Goal: Information Seeking & Learning: Learn about a topic

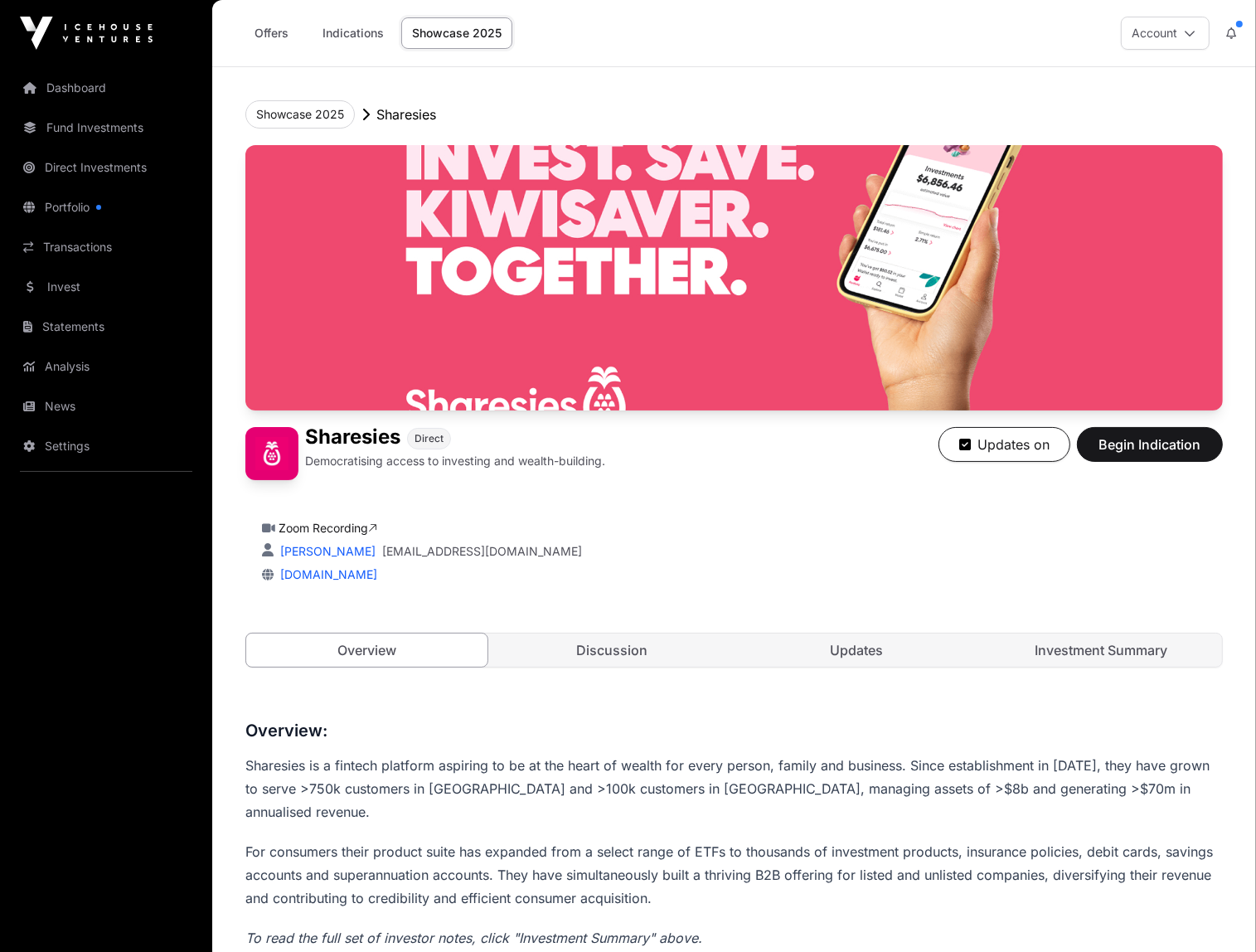
click at [626, 643] on link "Discussion" at bounding box center [612, 650] width 242 height 34
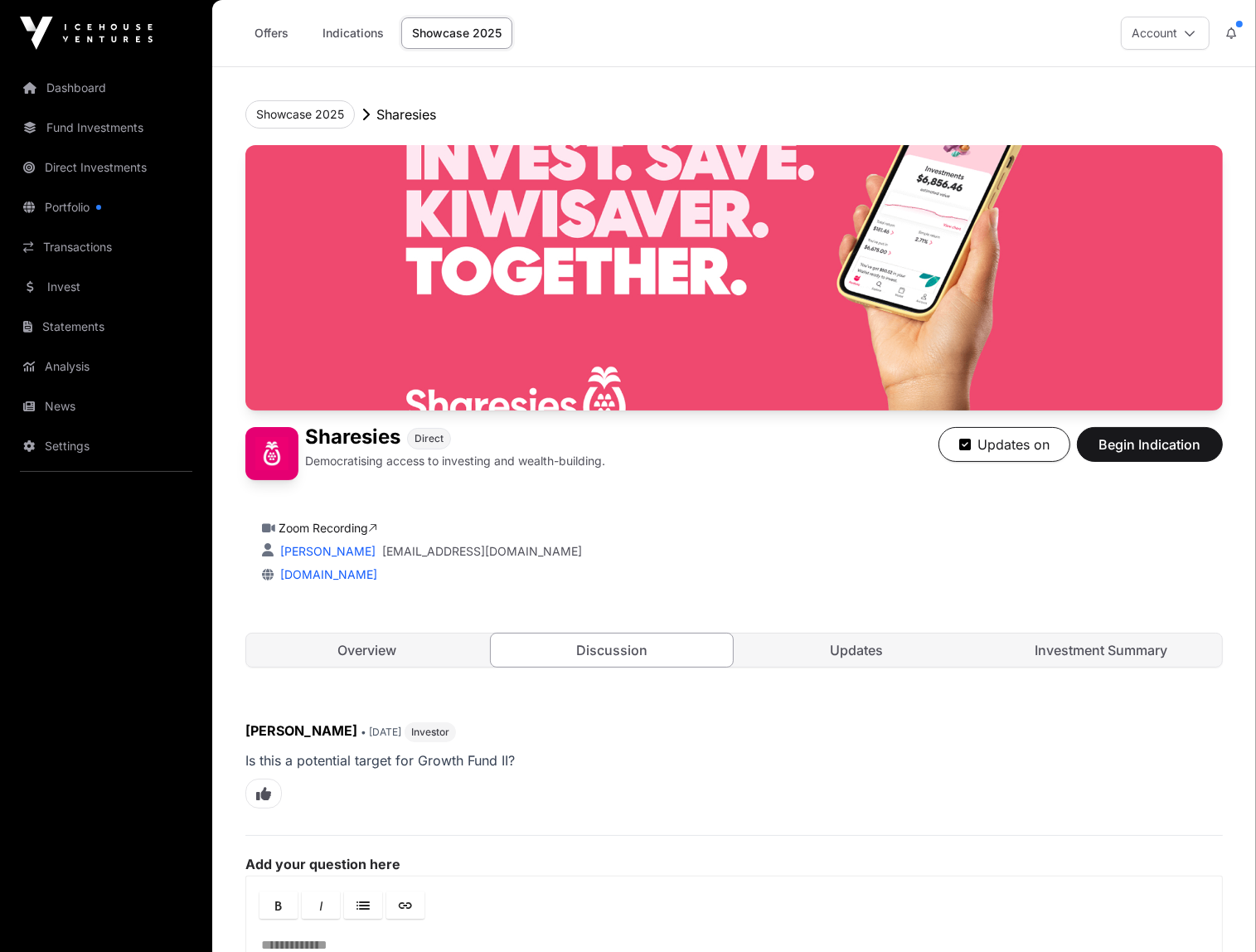
click at [847, 638] on link "Updates" at bounding box center [857, 650] width 242 height 34
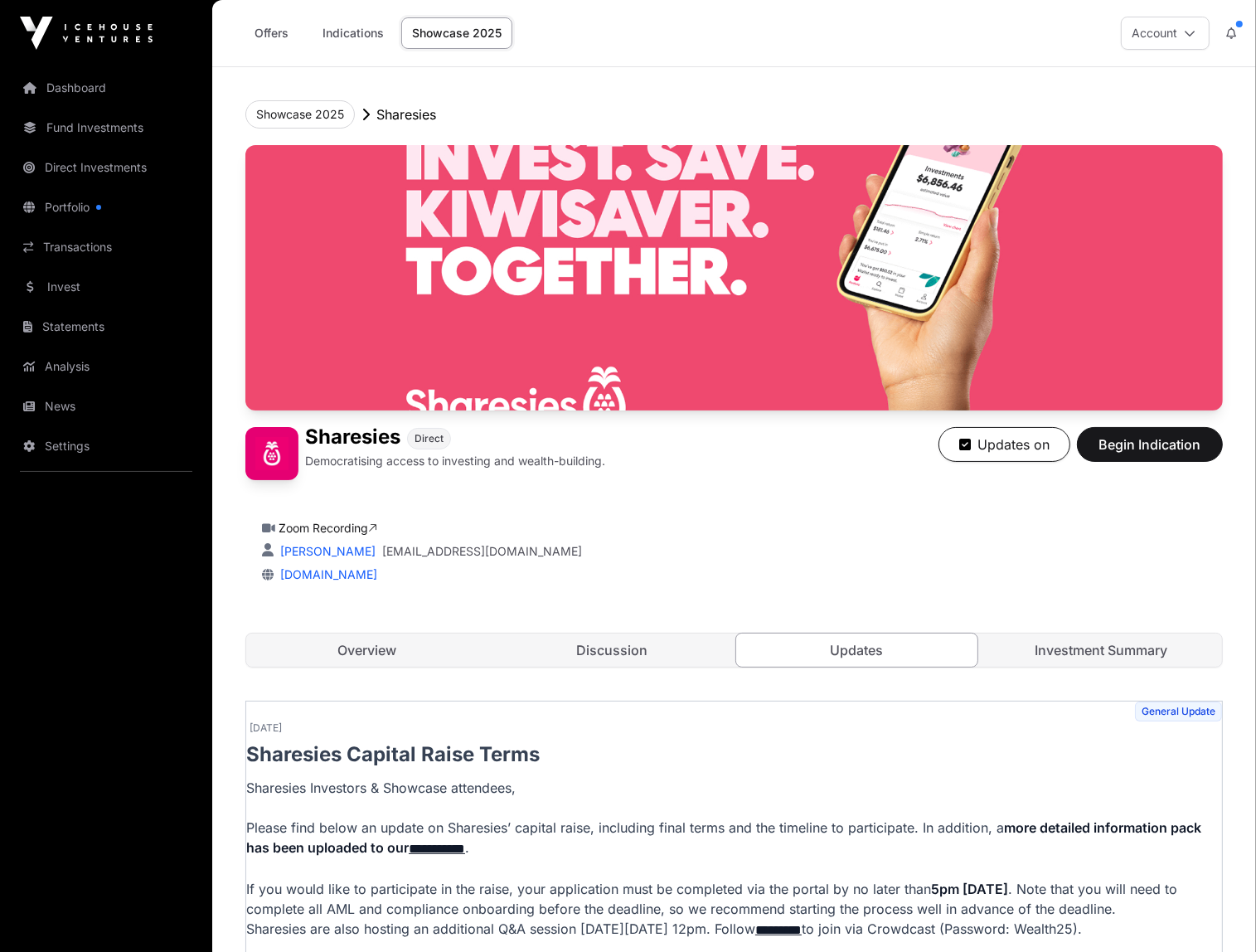
click at [1115, 648] on link "Investment Summary" at bounding box center [1102, 650] width 242 height 34
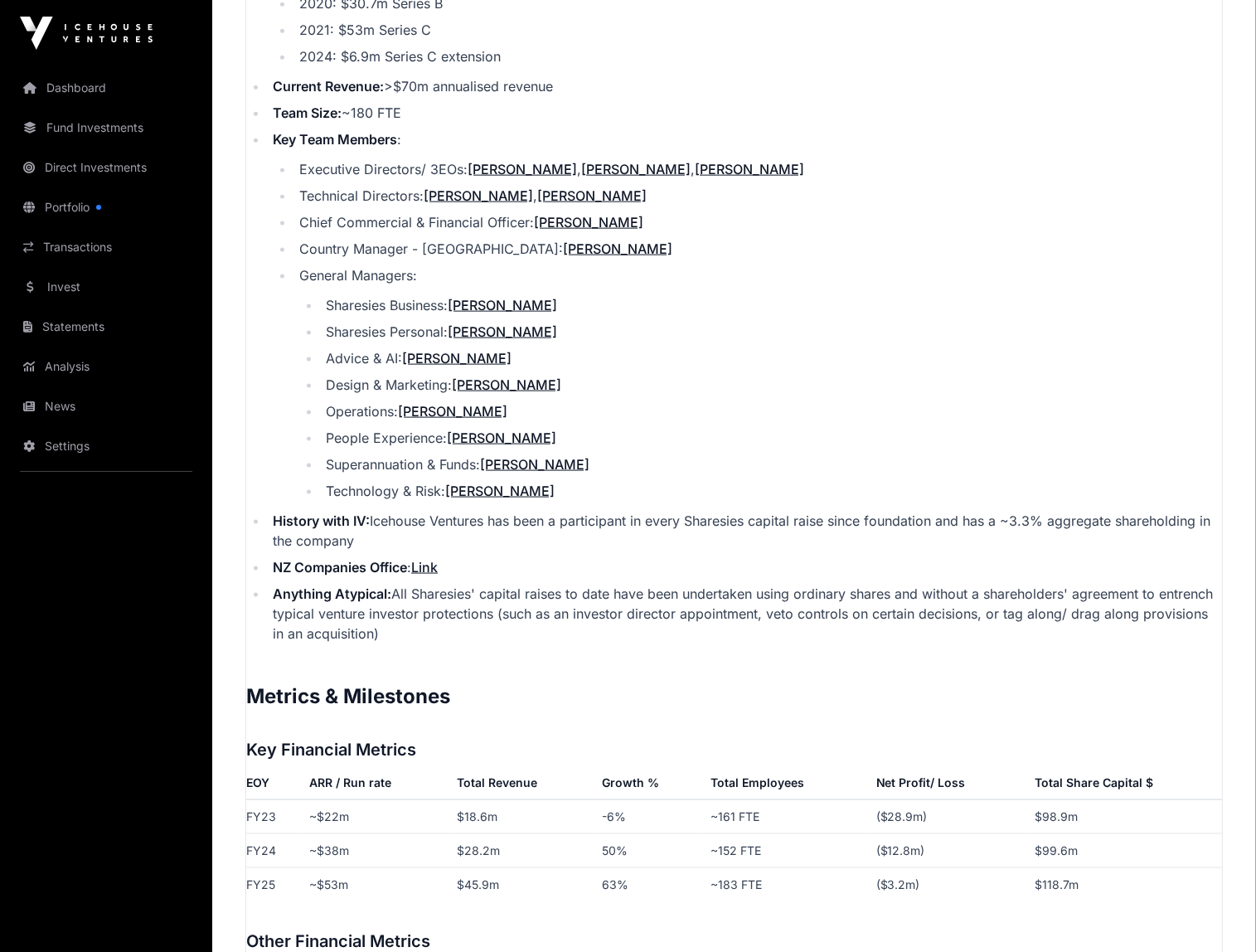
scroll to position [2372, 0]
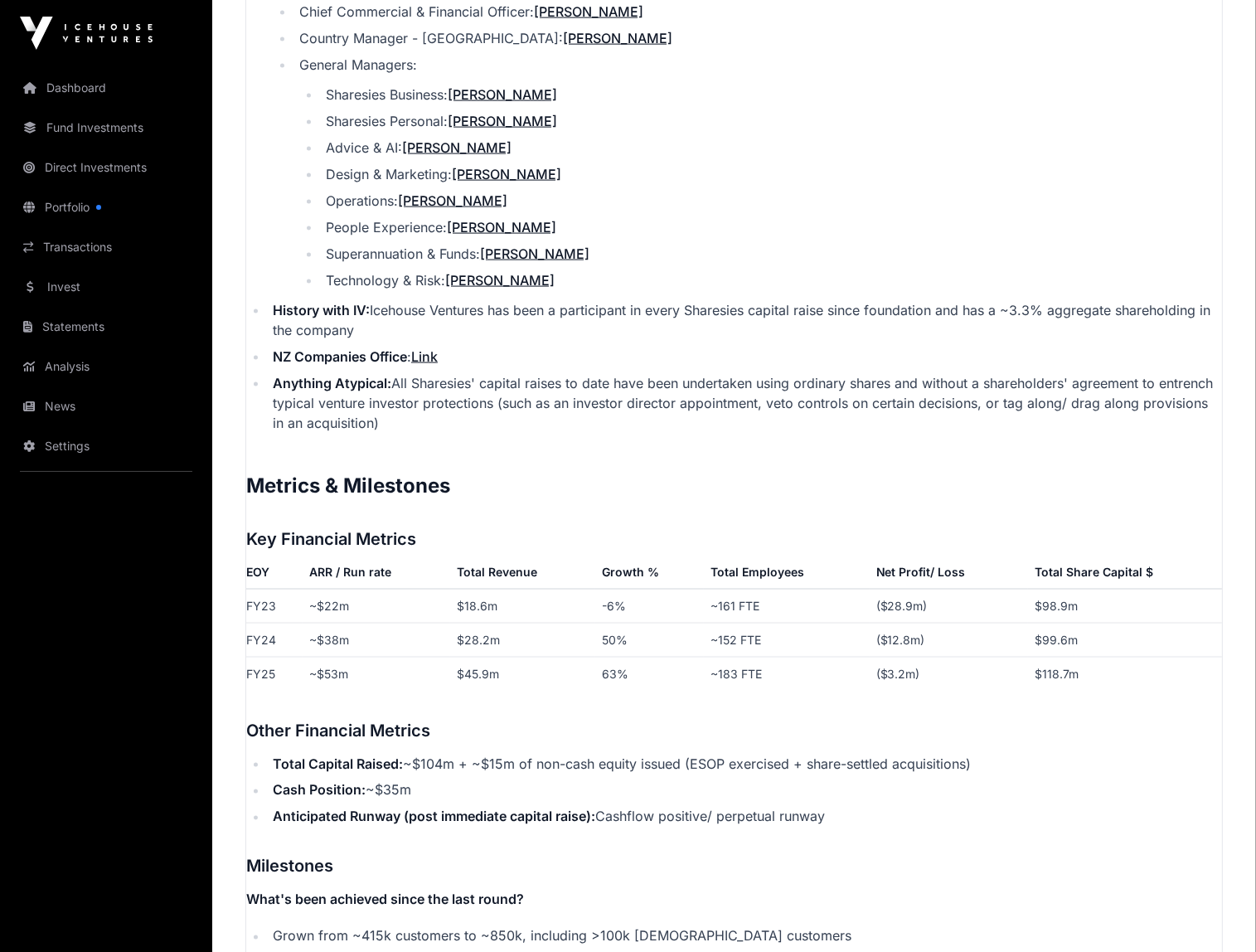
drag, startPoint x: 878, startPoint y: 856, endPoint x: 760, endPoint y: 673, distance: 217.7
click at [878, 856] on h3 "Milestones" at bounding box center [734, 866] width 976 height 27
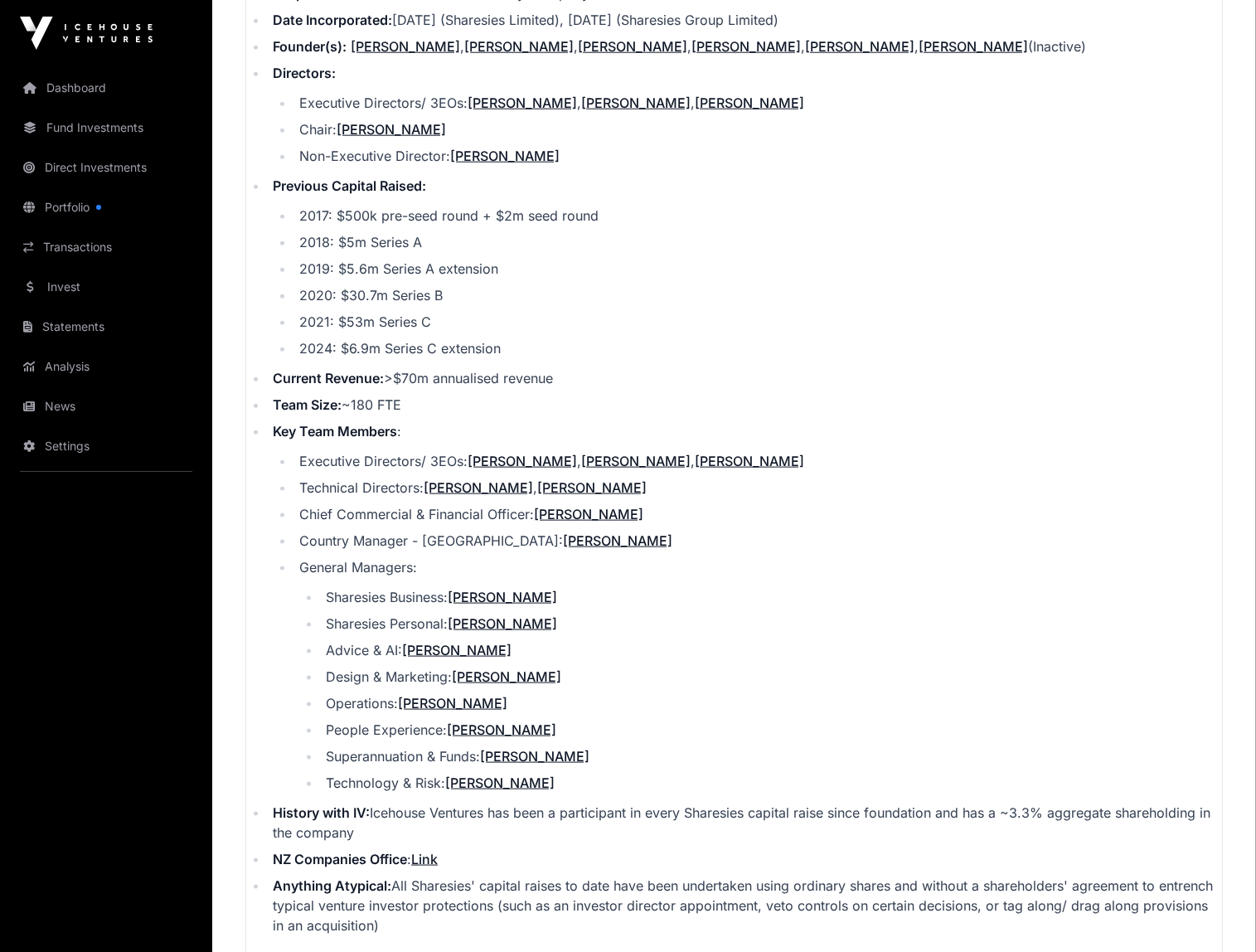
scroll to position [1957, 0]
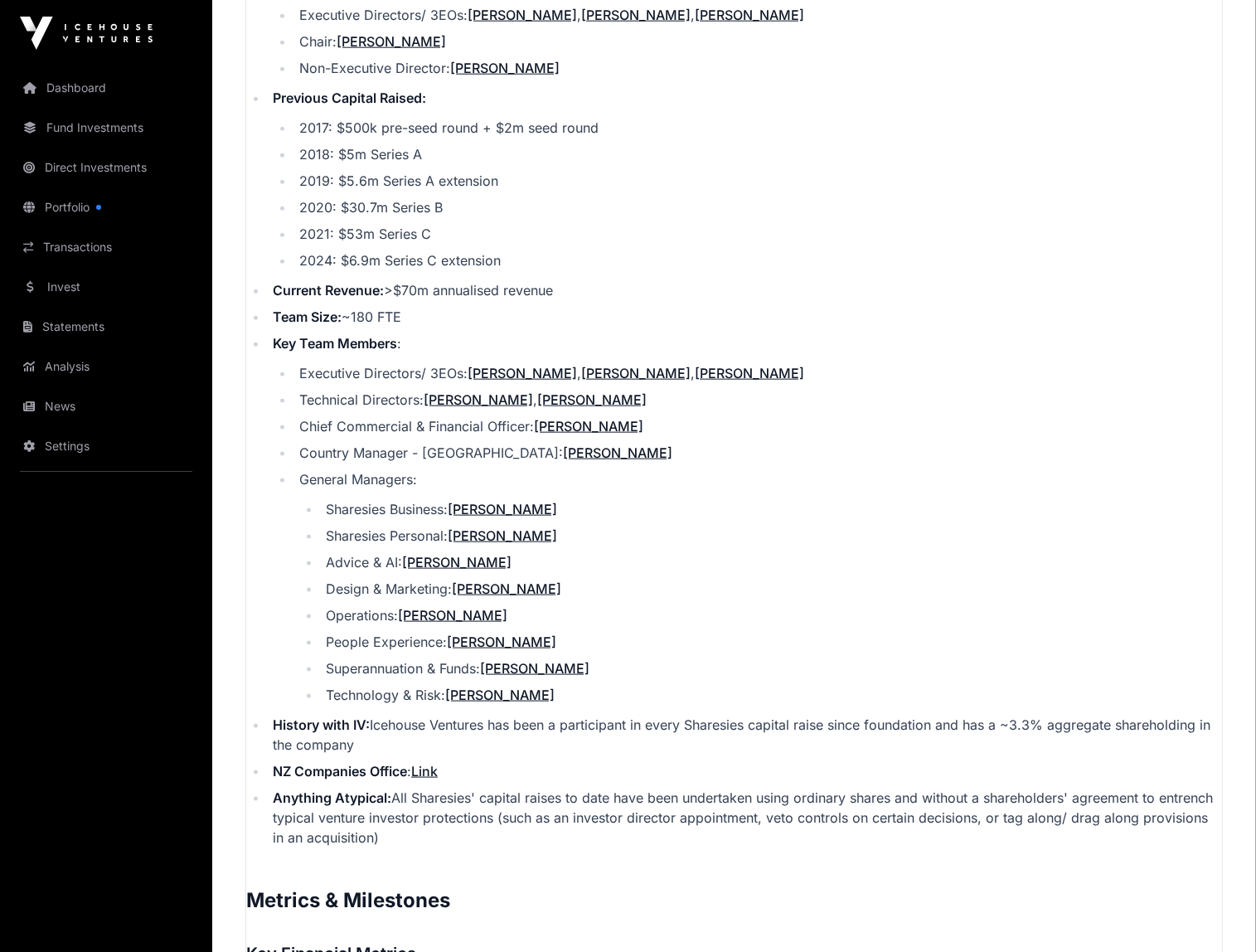
drag, startPoint x: 380, startPoint y: 724, endPoint x: 255, endPoint y: 699, distance: 127.5
click at [268, 714] on li "History with IV: Icehouse Ventures has been a participant in every Sharesies ca…" at bounding box center [745, 734] width 954 height 40
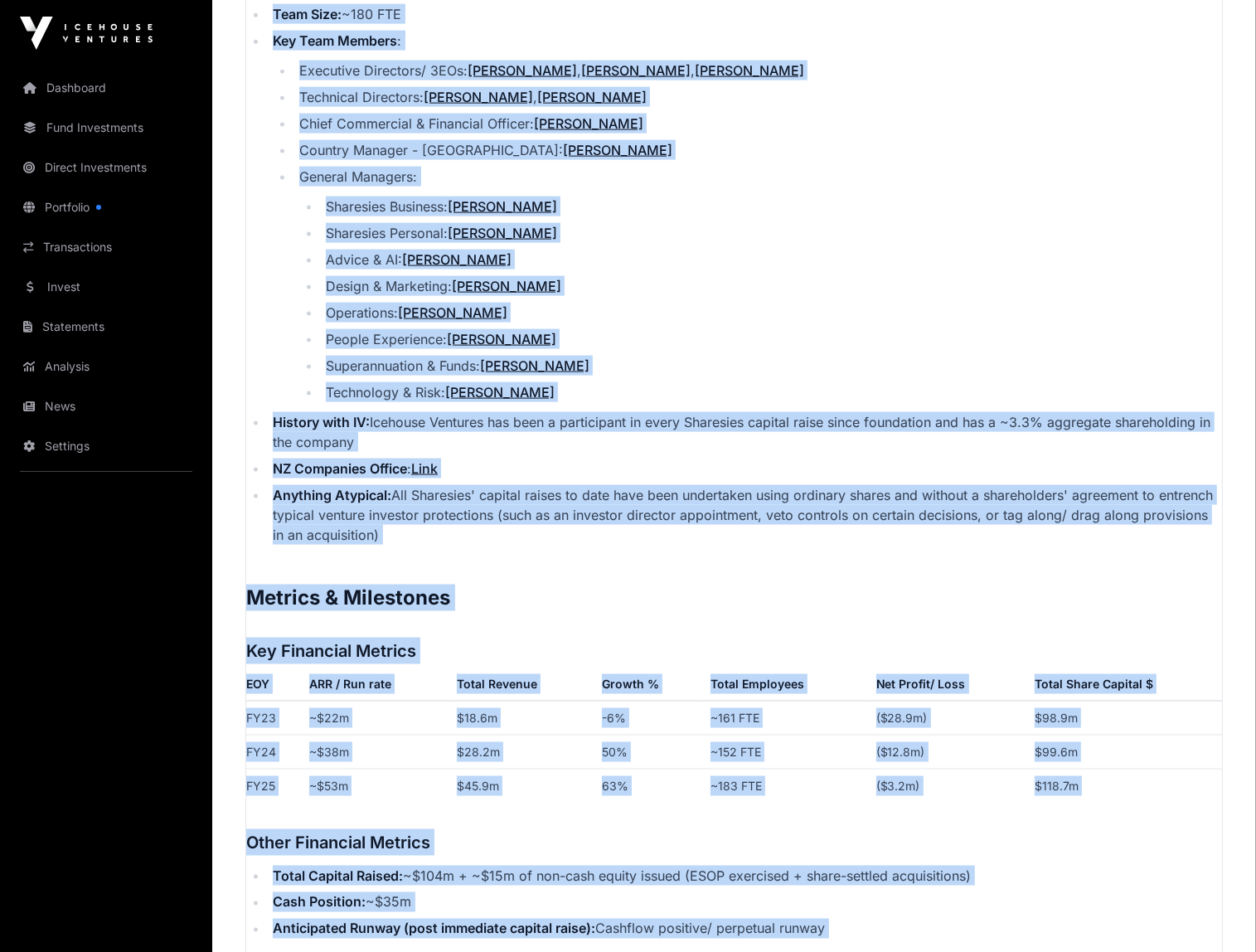
scroll to position [2437, 0]
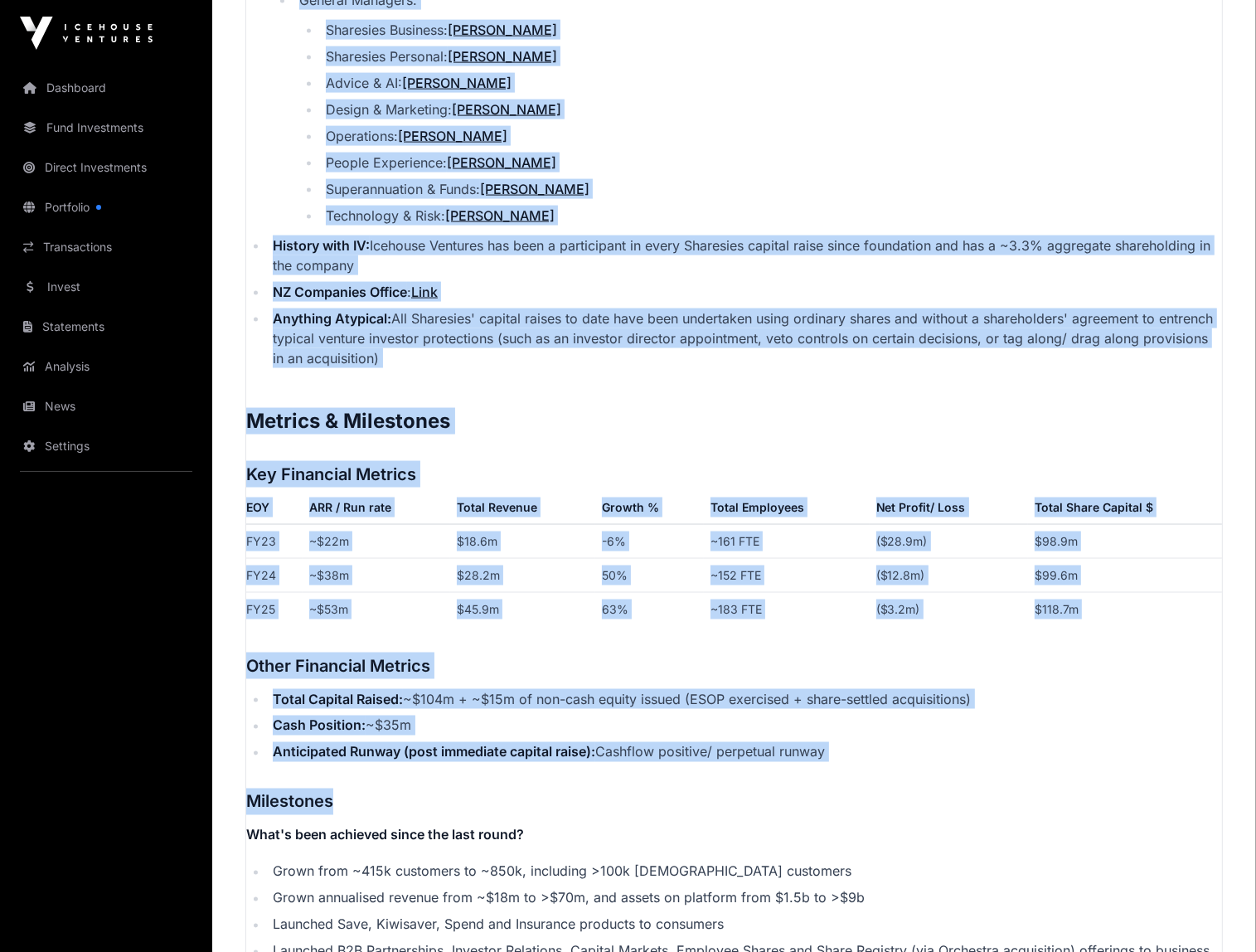
drag, startPoint x: 246, startPoint y: 524, endPoint x: 550, endPoint y: 340, distance: 355.3
click at [550, 340] on p "Contents Introduction Round Overview Company Overview Metrics & Milestones High…" at bounding box center [734, 358] width 976 height 3701
copy p "Sharesies is a fintech platform aspiring to be at the heart of wealth for every…"
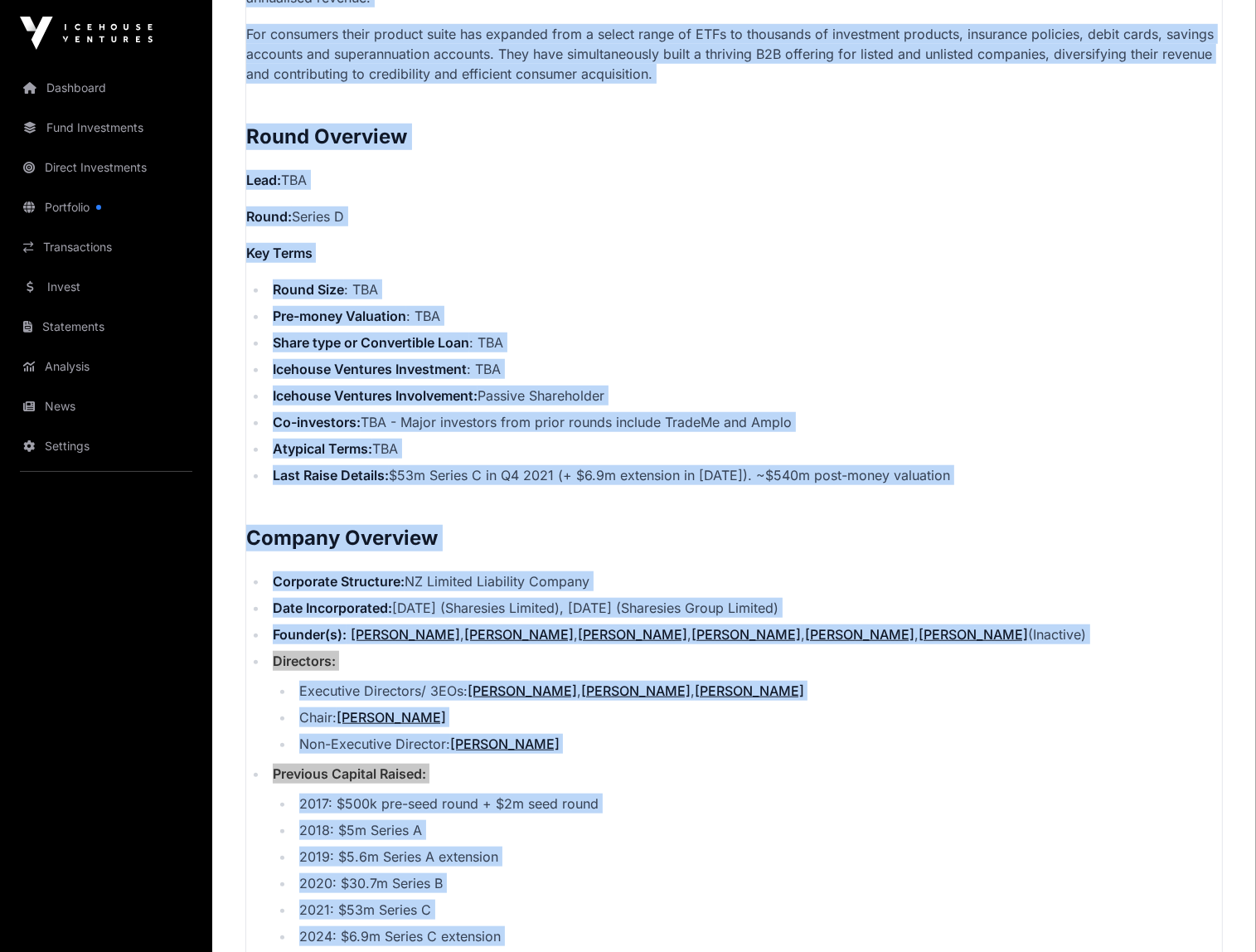
scroll to position [1277, 0]
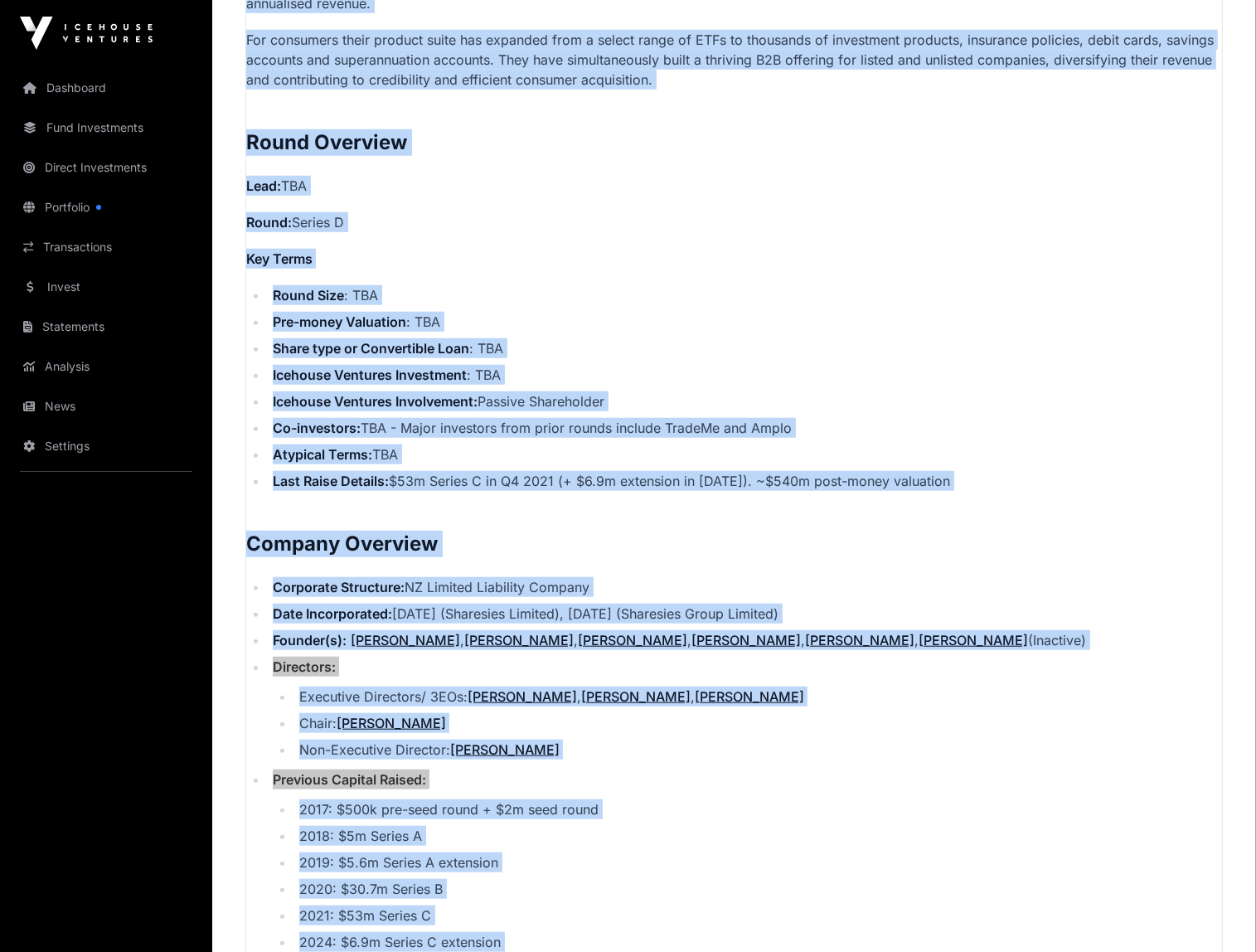
click at [806, 391] on li "Icehouse Ventures Involvement: Passive Shareholder" at bounding box center [745, 401] width 954 height 20
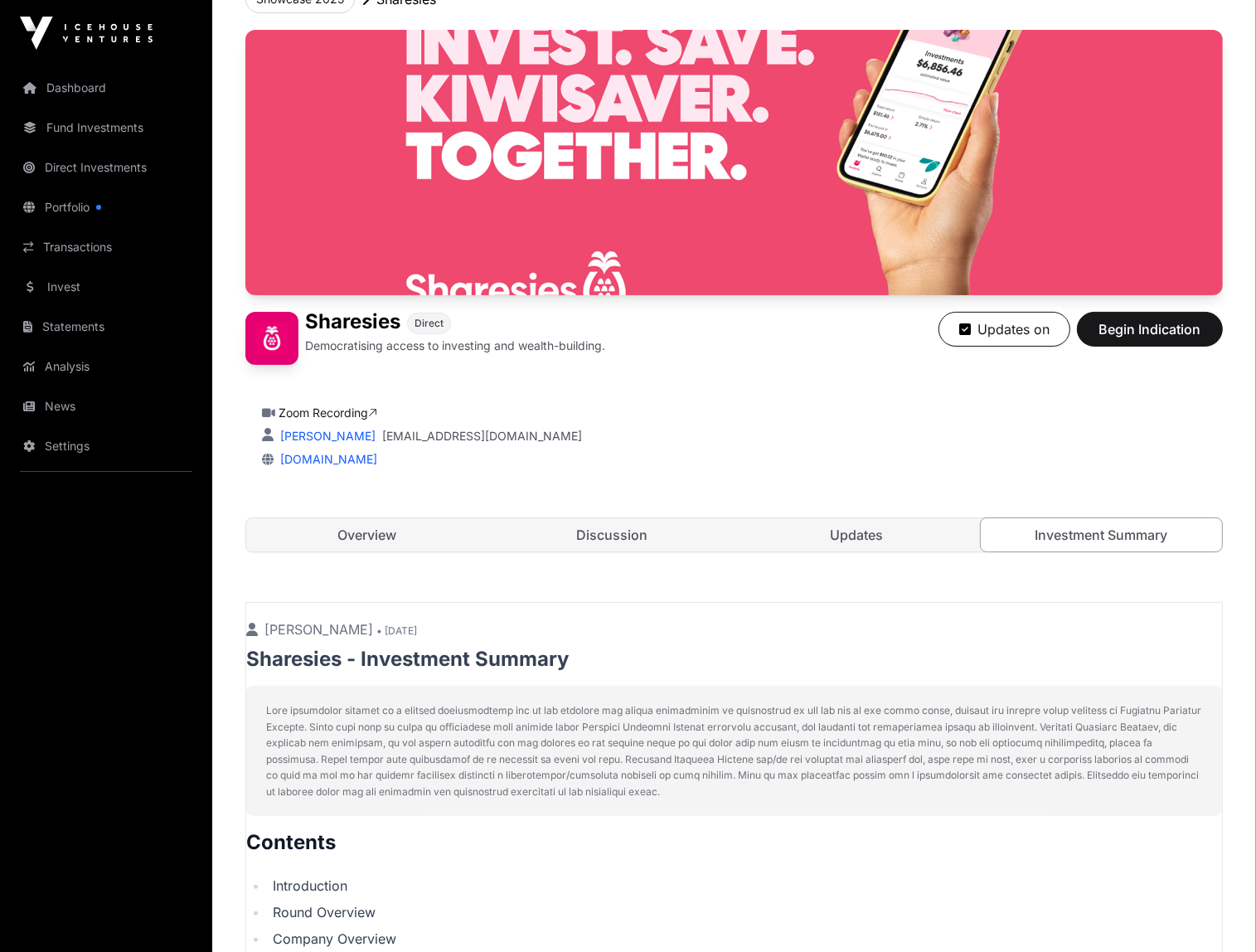
scroll to position [0, 0]
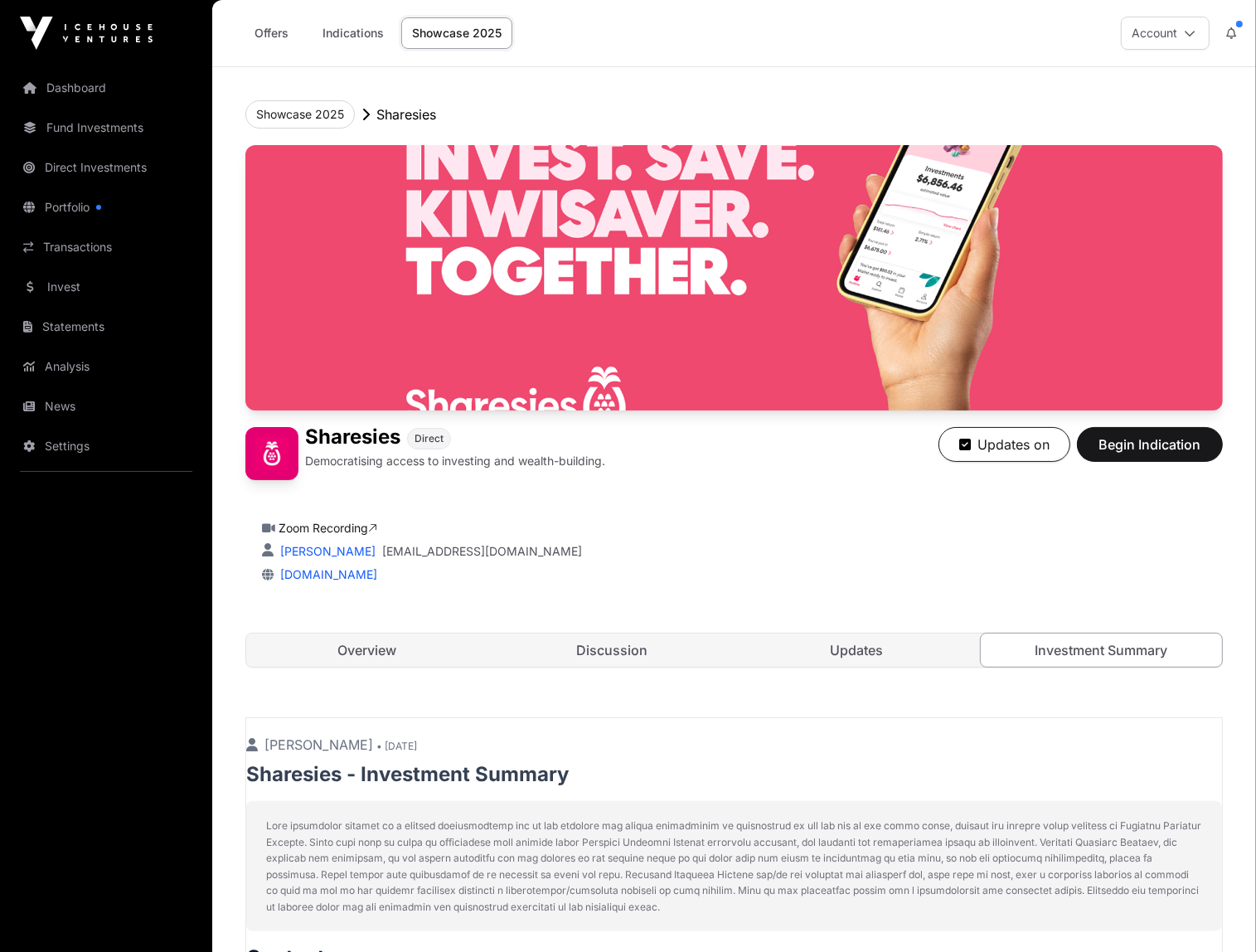
click at [373, 646] on link "Overview" at bounding box center [367, 650] width 242 height 34
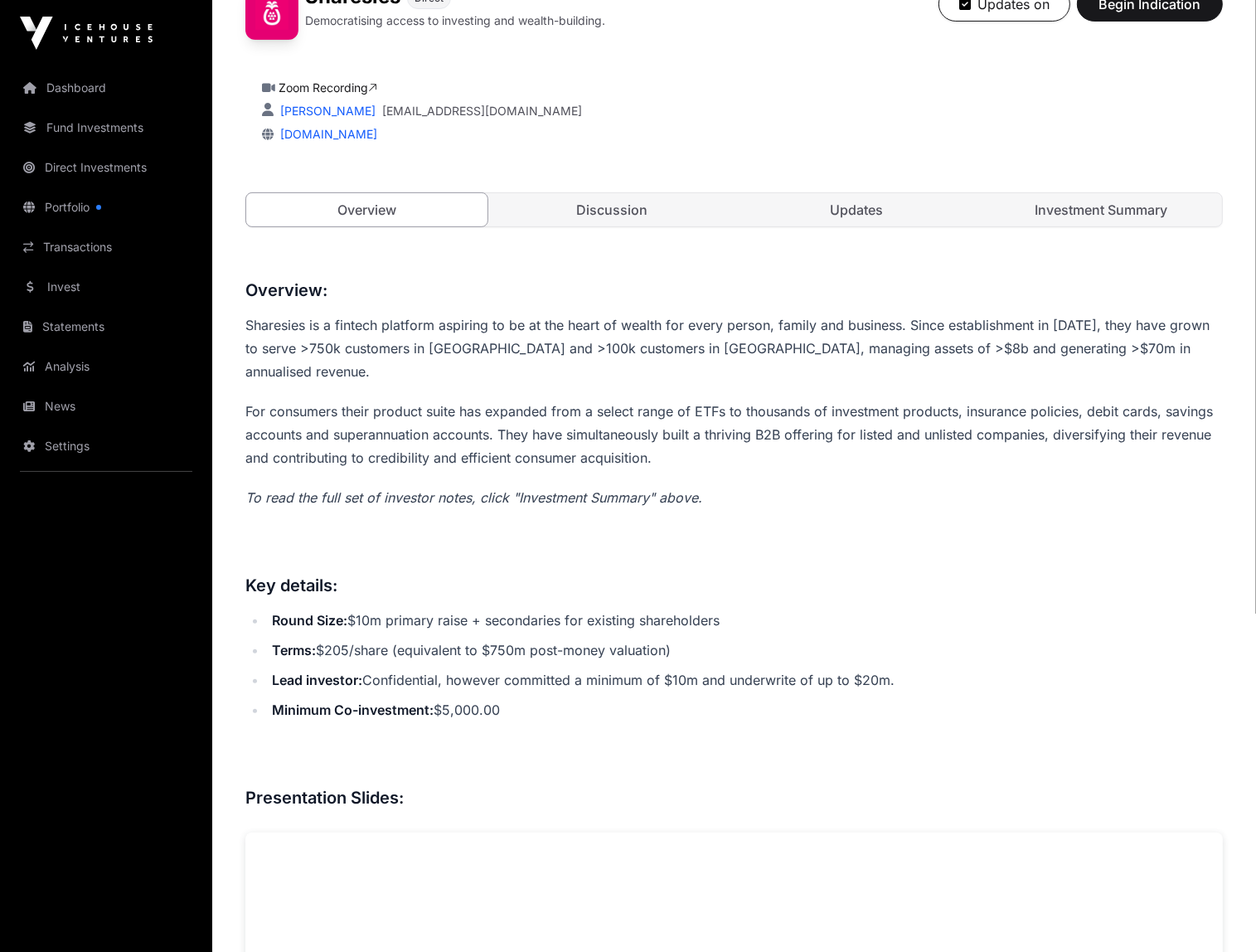
scroll to position [581, 0]
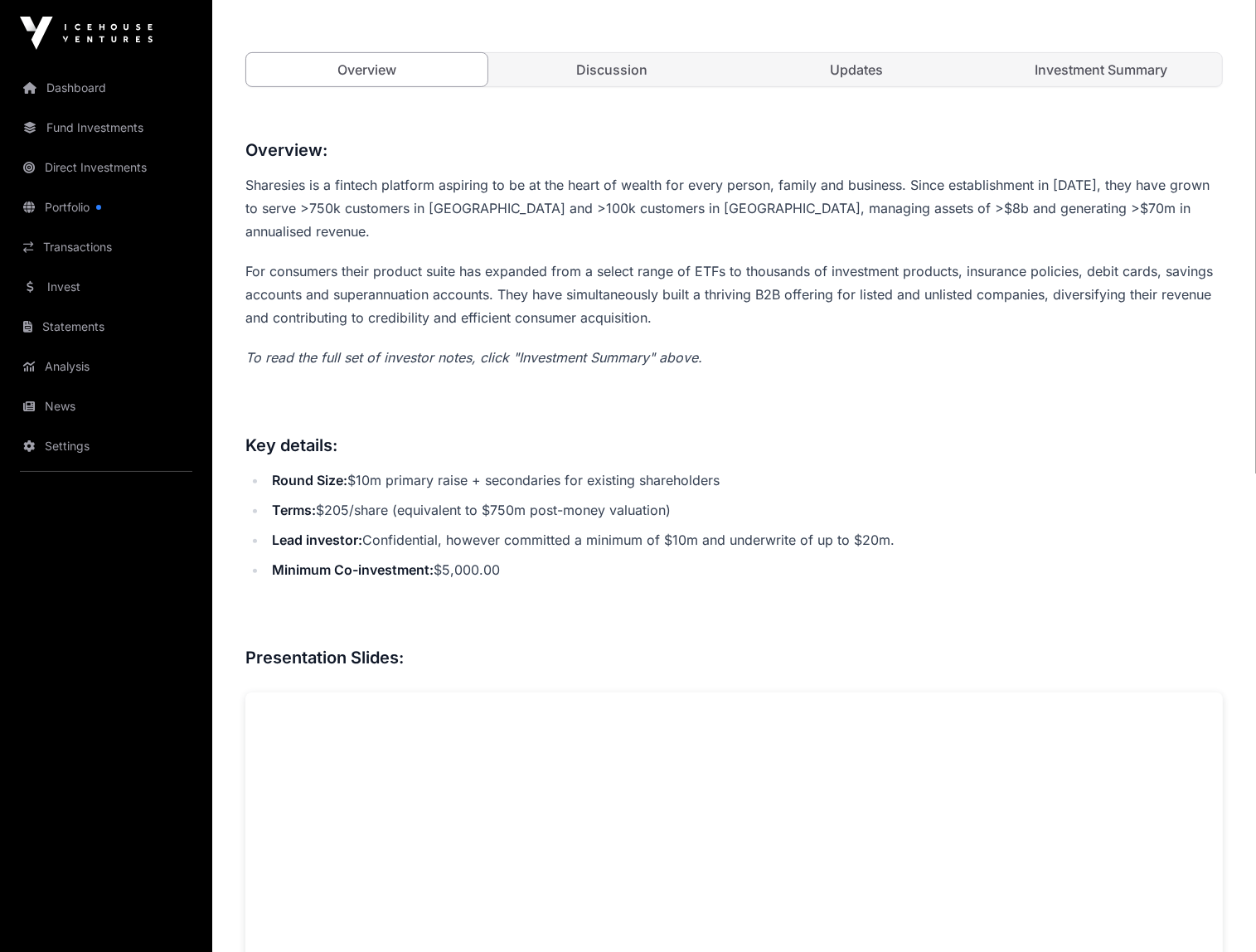
click at [866, 469] on ul "Round Size: $10m primary raise + secondaries for existing shareholders Terms: $…" at bounding box center [734, 524] width 978 height 113
drag, startPoint x: 736, startPoint y: 460, endPoint x: 354, endPoint y: 449, distance: 382.2
click at [354, 468] on li "Round Size: $10m primary raise + secondaries for existing shareholders" at bounding box center [745, 479] width 956 height 23
copy li "$10m primary raise + secondaries for existing shareholders"
click at [371, 499] on li "Terms: $205/share (equivalent to $750m post-money valuation)" at bounding box center [745, 510] width 956 height 23
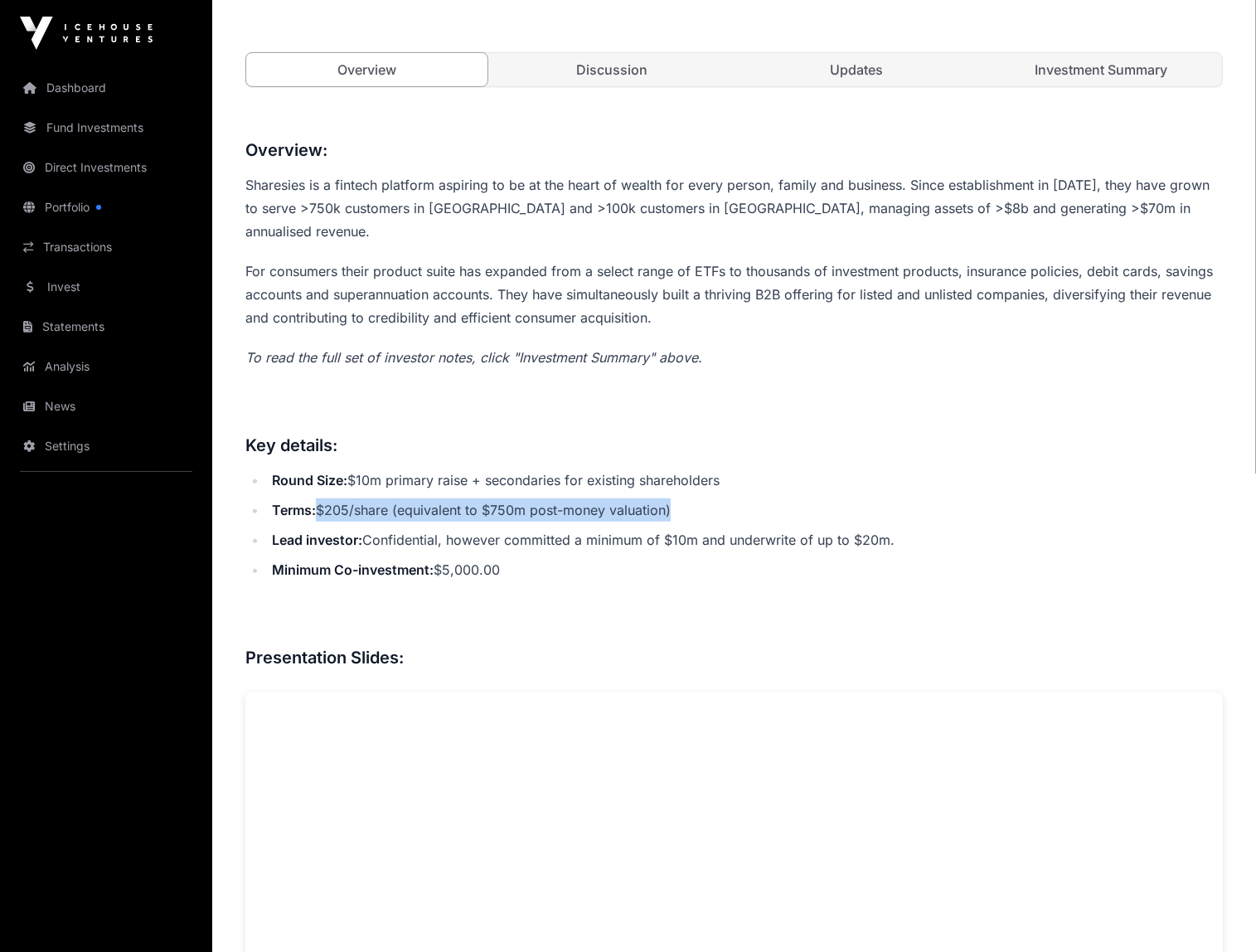
drag, startPoint x: 685, startPoint y: 487, endPoint x: 320, endPoint y: 482, distance: 365.0
click at [320, 499] on li "Terms: $205/share (equivalent to $750m post-money valuation)" at bounding box center [745, 510] width 956 height 23
copy li "$205/share (equivalent to $750m post-money valuation)"
click at [481, 558] on li "Minimum Co-investment: $5,000.00" at bounding box center [745, 569] width 956 height 23
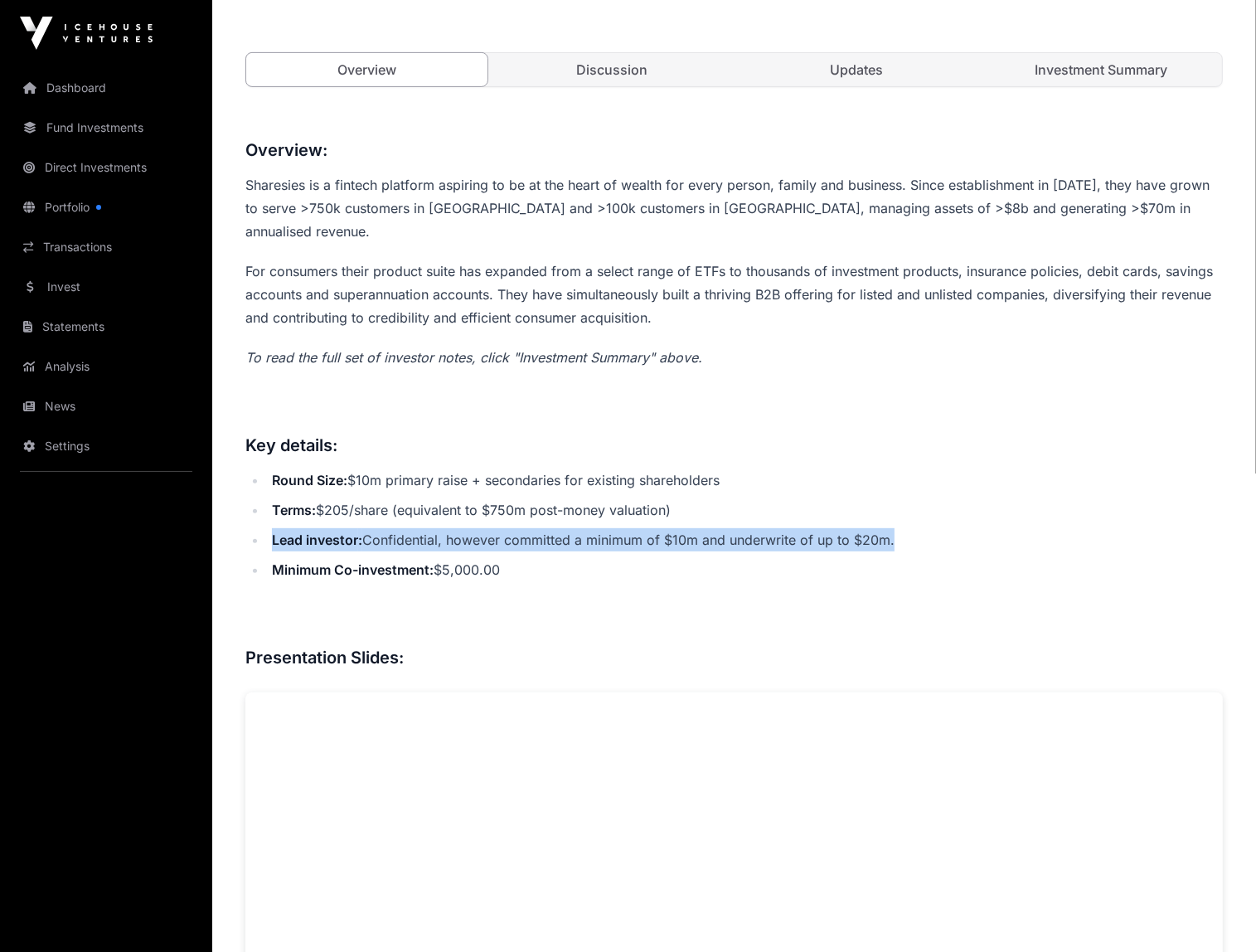
drag, startPoint x: 879, startPoint y: 515, endPoint x: 272, endPoint y: 523, distance: 607.1
click at [272, 528] on li "Lead investor : Confidential, however committed a minimum of $10m and underwrit…" at bounding box center [745, 539] width 956 height 23
copy li "Lead investor : Confidential, however committed a minimum of $10m and underwrit…"
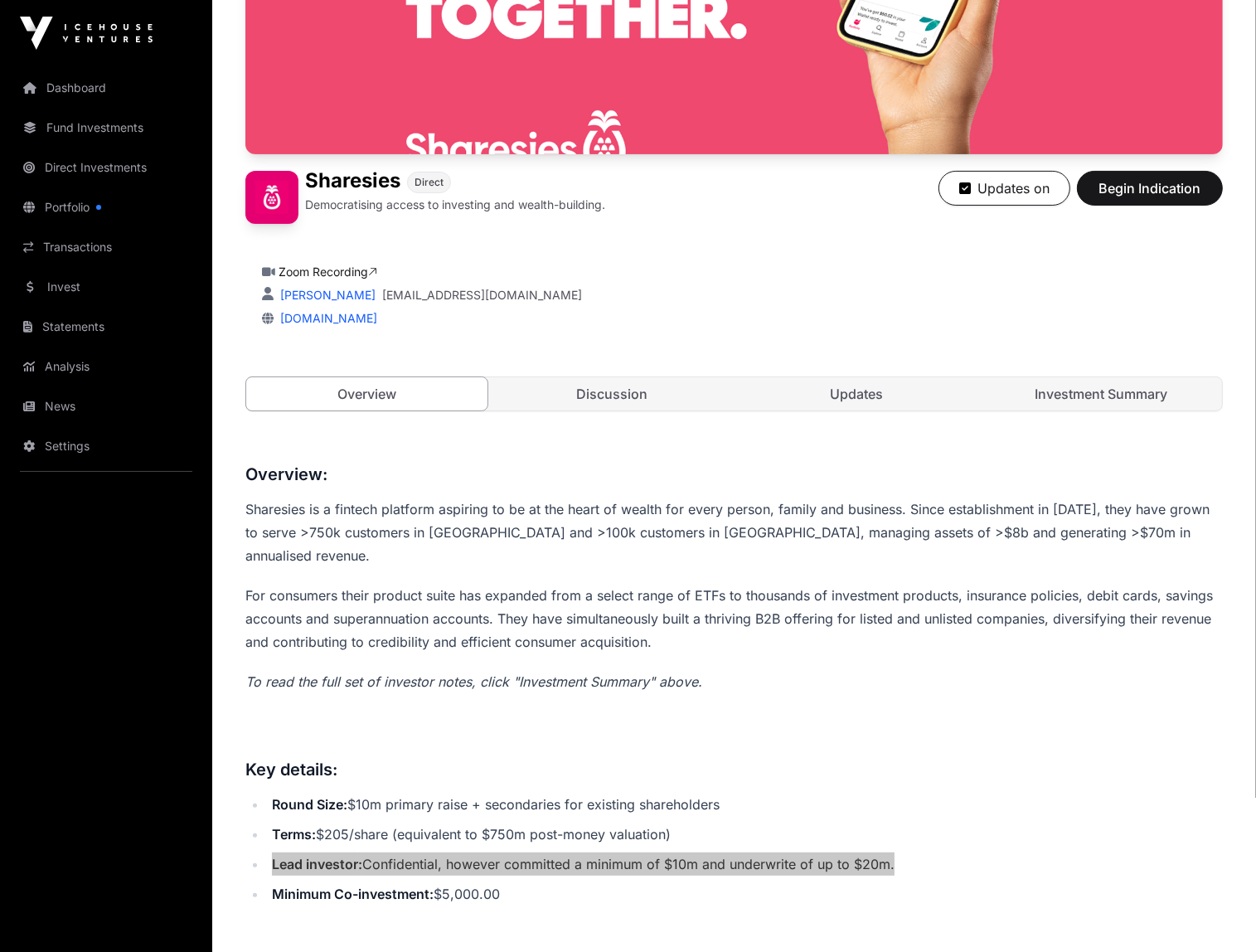
scroll to position [248, 0]
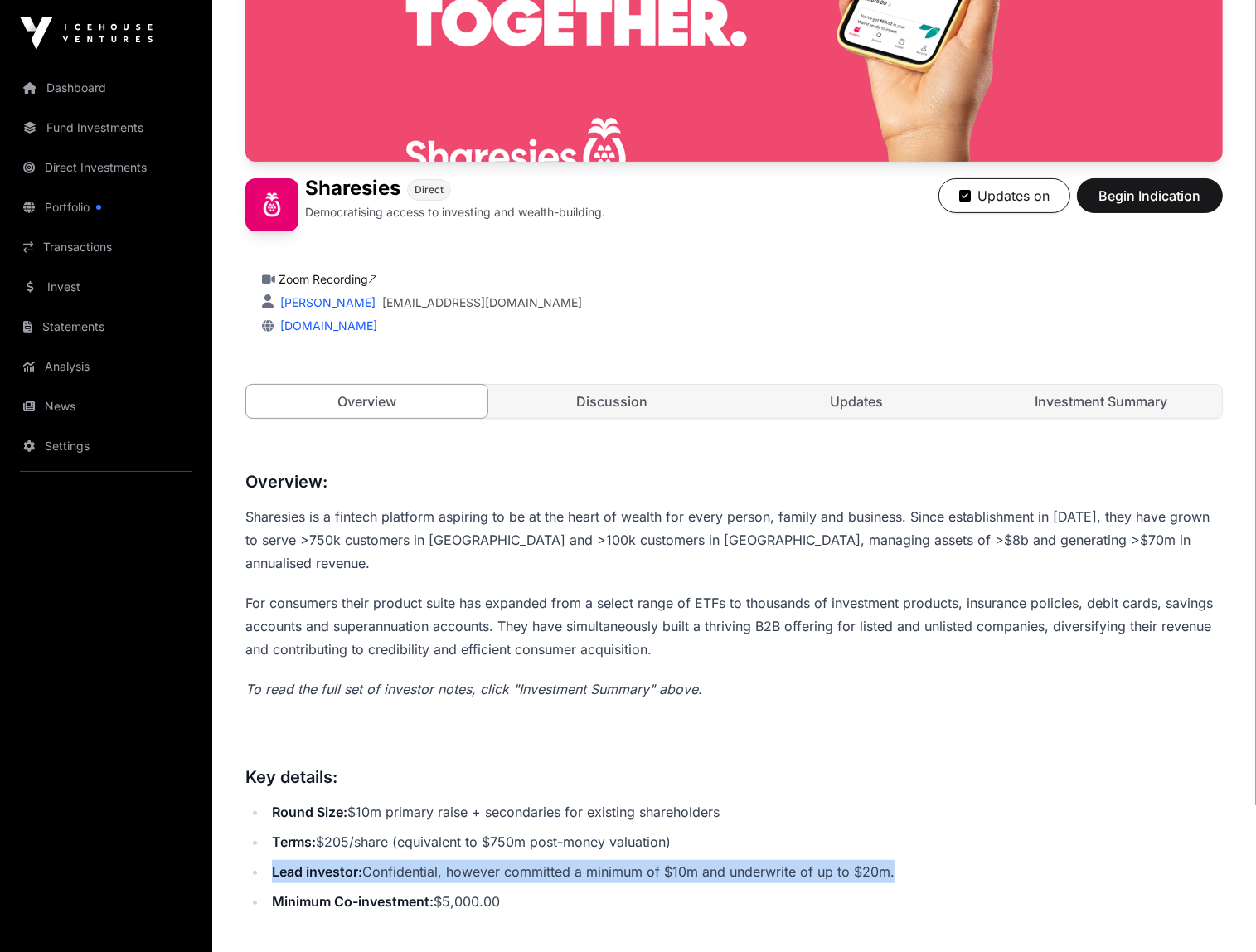
drag, startPoint x: 568, startPoint y: 393, endPoint x: 636, endPoint y: 407, distance: 69.4
click at [568, 393] on link "Discussion" at bounding box center [612, 402] width 242 height 34
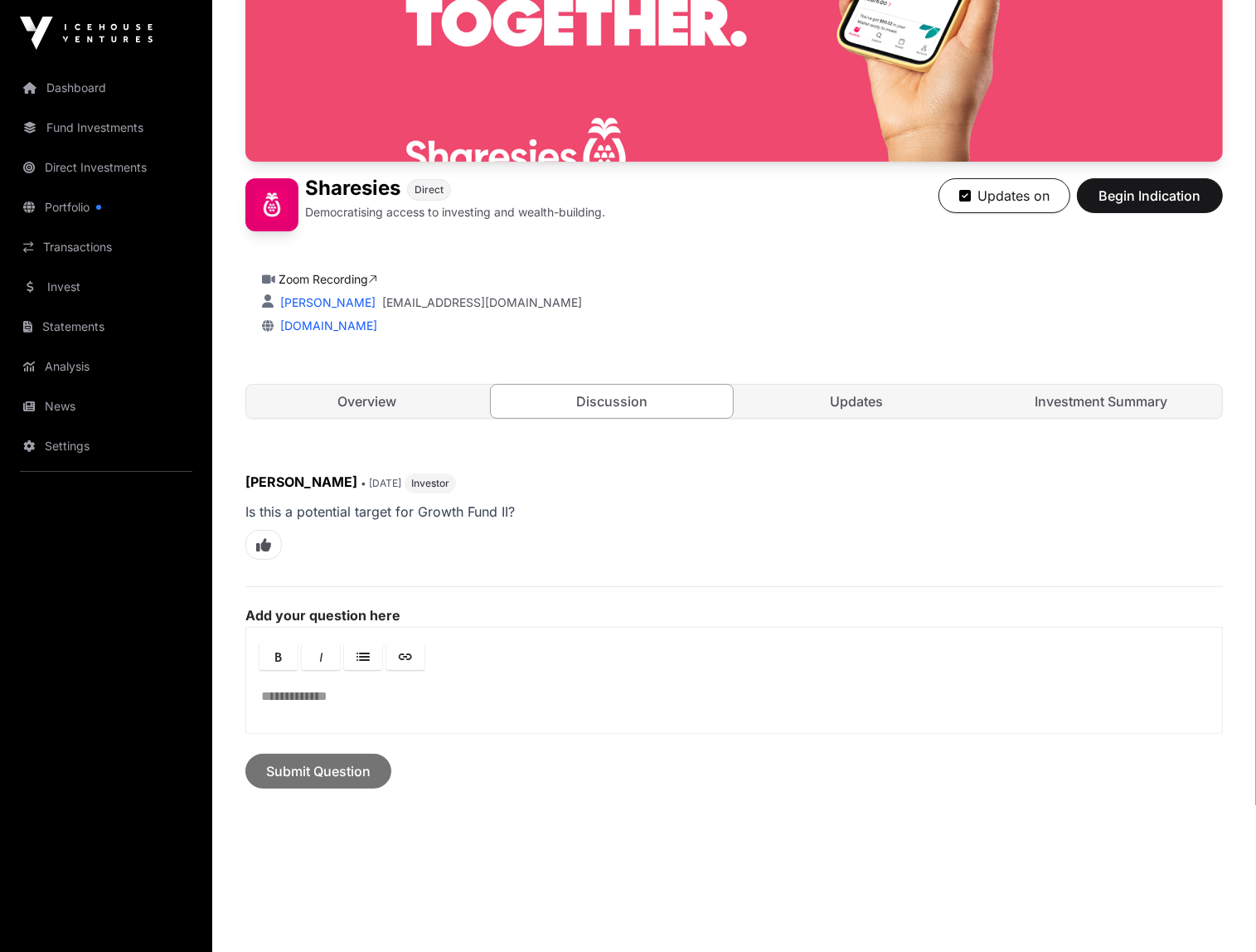
click at [965, 409] on link "Updates" at bounding box center [857, 402] width 242 height 34
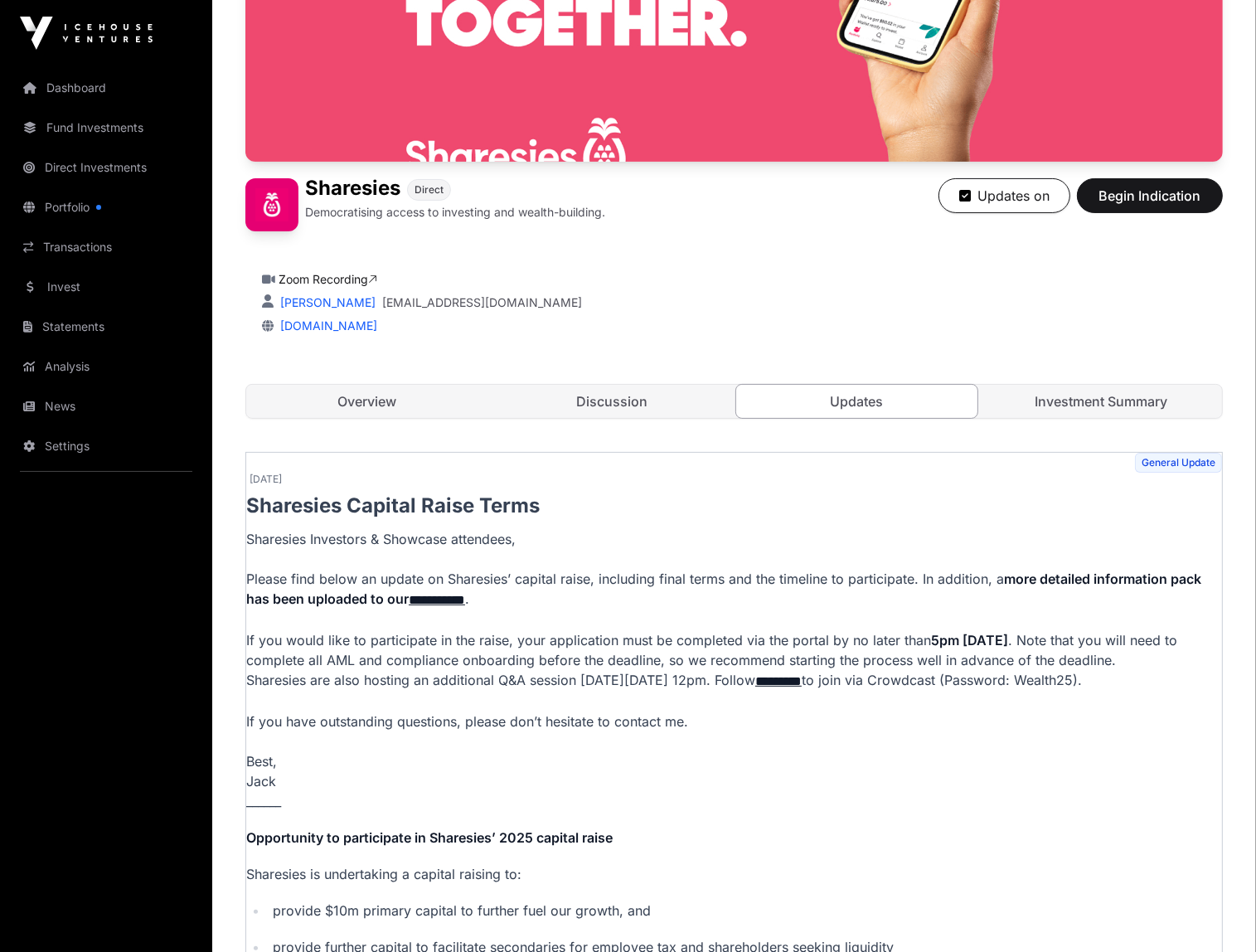
click at [1127, 395] on link "Investment Summary" at bounding box center [1102, 402] width 242 height 34
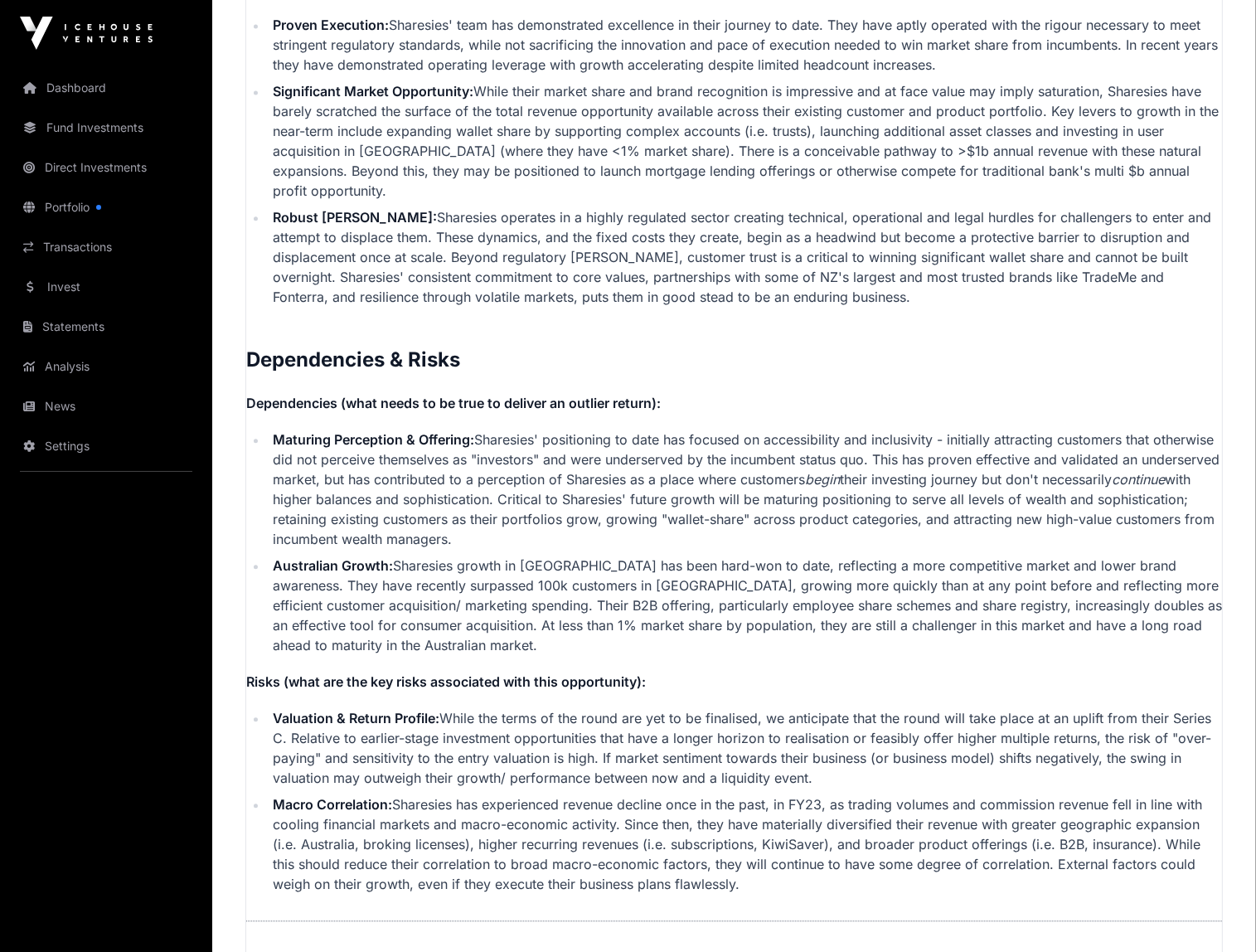
scroll to position [3814, 0]
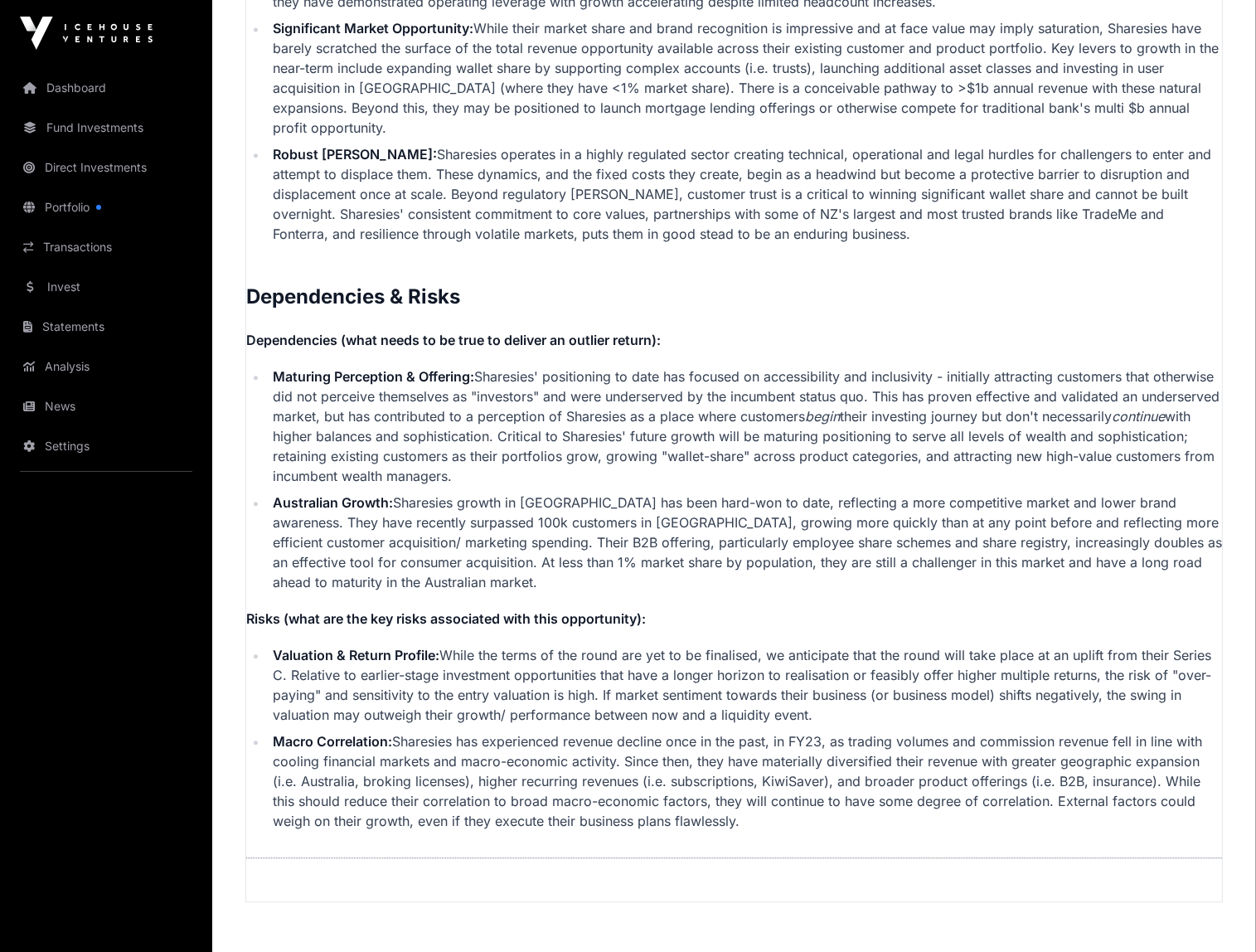
drag, startPoint x: 792, startPoint y: 802, endPoint x: 217, endPoint y: 301, distance: 762.6
copy p "Dependencies (what needs to be true to deliver an outlier return): Maturing Per…"
